Goal: Find contact information: Find contact information

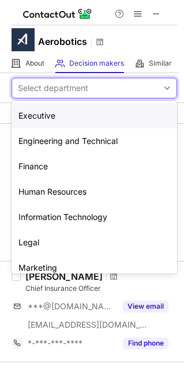
click at [48, 93] on div "Select department" at bounding box center [53, 88] width 70 height 12
click at [37, 193] on div "Human Resources" at bounding box center [94, 191] width 165 height 25
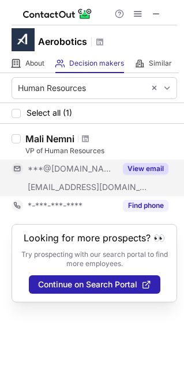
click at [147, 167] on button "View email" at bounding box center [146, 169] width 46 height 12
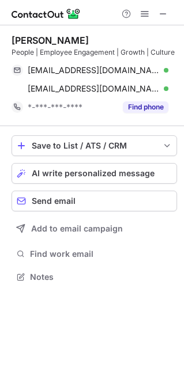
scroll to position [269, 184]
click at [12, 39] on div "[PERSON_NAME]" at bounding box center [50, 41] width 77 height 12
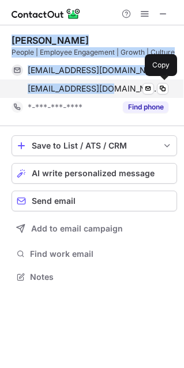
drag, startPoint x: 11, startPoint y: 39, endPoint x: 93, endPoint y: 91, distance: 97.3
click at [93, 91] on div "Dina Bailey People | Employee Engagement | Growth | Culture dinamanne02@gmail.c…" at bounding box center [94, 76] width 165 height 82
copy div "Dina Bailey People | Employee Engagement | Growth | Culture dinamanne02@gmail.c…"
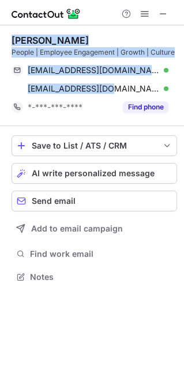
click at [175, 63] on div "dinamanne02@gmail.com Verified Send email Copy dina_manne@hotmail.com Verified …" at bounding box center [94, 79] width 165 height 37
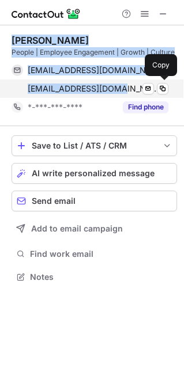
drag, startPoint x: 13, startPoint y: 43, endPoint x: 122, endPoint y: 91, distance: 119.0
click at [122, 91] on div "Dina Bailey People | Employee Engagement | Growth | Culture dinamanne02@gmail.c…" at bounding box center [94, 76] width 165 height 82
click at [122, 91] on span "[EMAIL_ADDRESS][DOMAIN_NAME]" at bounding box center [94, 89] width 132 height 10
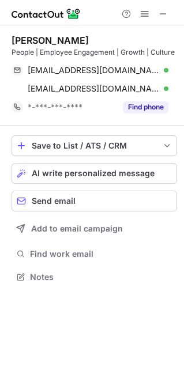
drag, startPoint x: 102, startPoint y: 116, endPoint x: 170, endPoint y: 69, distance: 83.2
click at [170, 69] on div "dinamanne02@gmail.com Verified Send email Copy dina_manne@hotmail.com Verified …" at bounding box center [94, 79] width 165 height 37
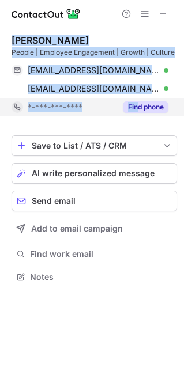
drag, startPoint x: 11, startPoint y: 42, endPoint x: 135, endPoint y: 102, distance: 138.0
click at [135, 102] on div "Dina Bailey People | Employee Engagement | Growth | Culture dinamanne02@gmail.c…" at bounding box center [92, 159] width 184 height 269
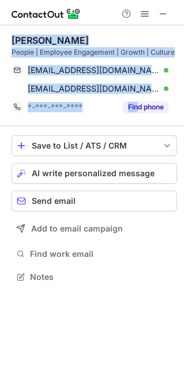
copy div "Dina Bailey People | Employee Engagement | Growth | Culture dinamanne02@gmail.c…"
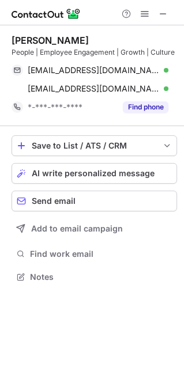
click at [95, 21] on div at bounding box center [92, 12] width 184 height 25
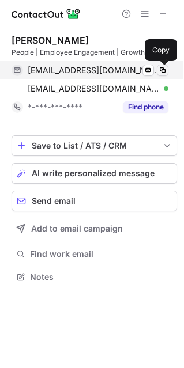
click at [163, 72] on span at bounding box center [162, 70] width 9 height 9
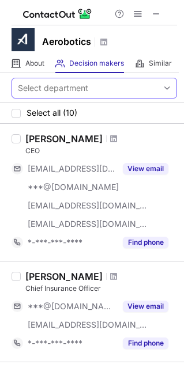
click at [61, 85] on div "Select department" at bounding box center [53, 88] width 70 height 12
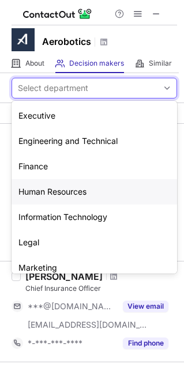
click at [55, 187] on div "Human Resources" at bounding box center [94, 191] width 165 height 25
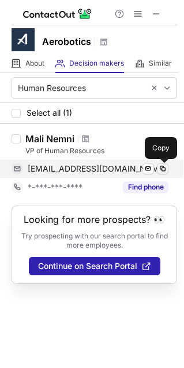
click at [165, 170] on span at bounding box center [162, 168] width 9 height 9
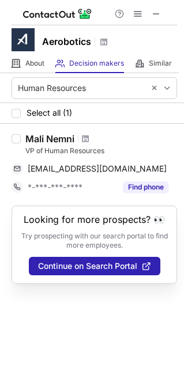
click at [54, 140] on div "Mali Nemni" at bounding box center [49, 139] width 49 height 12
click at [65, 144] on div "Mali Nemni" at bounding box center [49, 139] width 49 height 12
click at [78, 138] on div at bounding box center [86, 139] width 16 height 7
click at [31, 142] on div "Mali Nemni" at bounding box center [49, 139] width 49 height 12
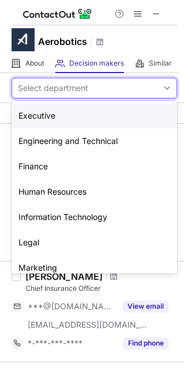
click at [31, 83] on div "Select department" at bounding box center [53, 88] width 70 height 12
click at [39, 187] on div "Human Resources" at bounding box center [94, 191] width 165 height 25
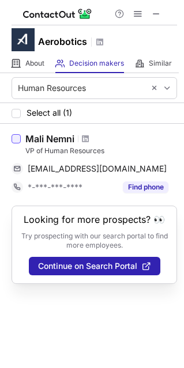
click at [18, 140] on div at bounding box center [16, 138] width 9 height 9
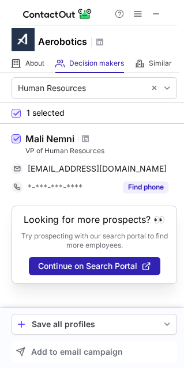
click at [15, 140] on span at bounding box center [16, 139] width 9 height 9
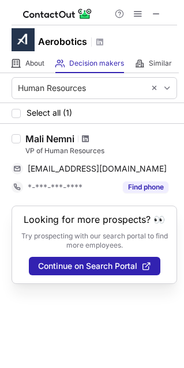
click at [87, 139] on span at bounding box center [85, 138] width 7 height 9
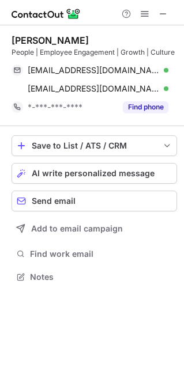
scroll to position [269, 184]
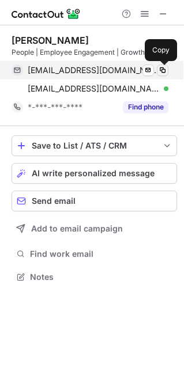
click at [164, 69] on span at bounding box center [162, 70] width 9 height 9
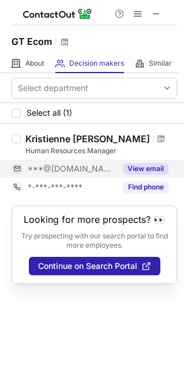
click at [152, 167] on button "View email" at bounding box center [146, 169] width 46 height 12
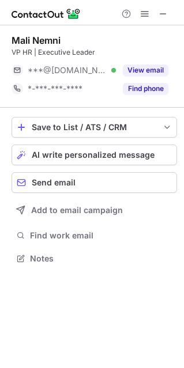
scroll to position [6, 6]
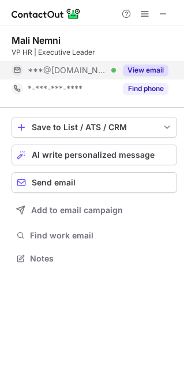
click at [142, 70] on button "View email" at bounding box center [146, 71] width 46 height 12
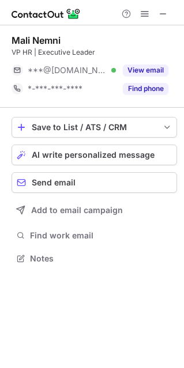
scroll to position [250, 184]
